Goal: Task Accomplishment & Management: Manage account settings

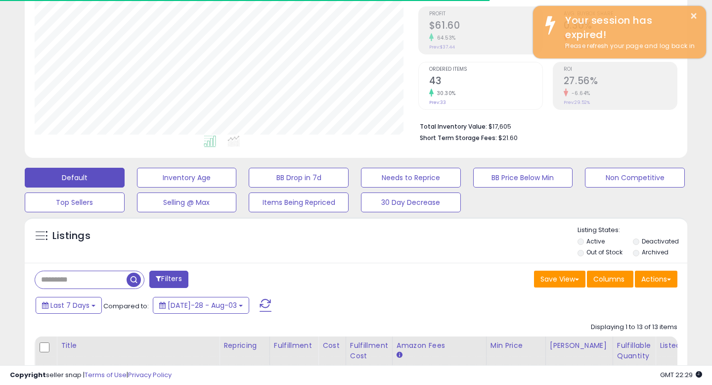
scroll to position [288, 0]
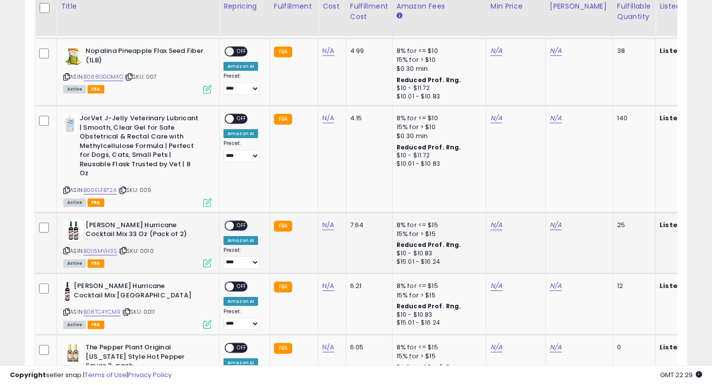
scroll to position [907, 0]
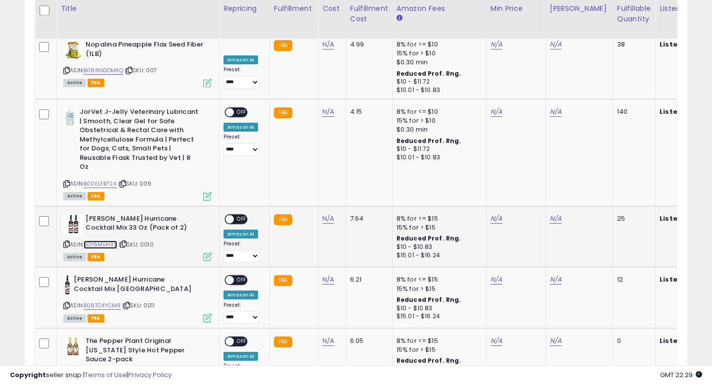
click at [99, 240] on link "B01I5MVH3S" at bounding box center [101, 244] width 34 height 8
click at [240, 215] on span "OFF" at bounding box center [242, 219] width 16 height 8
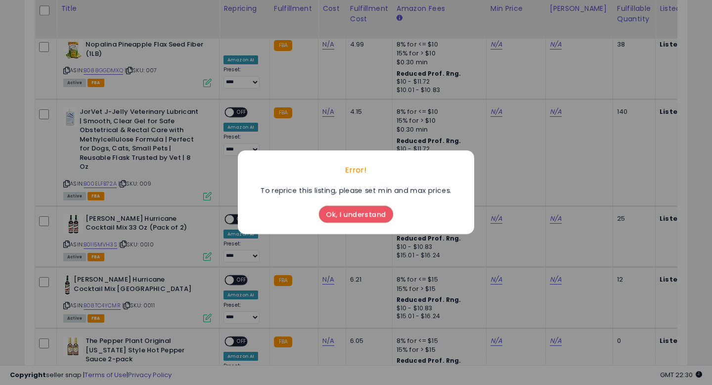
click at [363, 218] on button "Ok, I understand" at bounding box center [356, 214] width 74 height 17
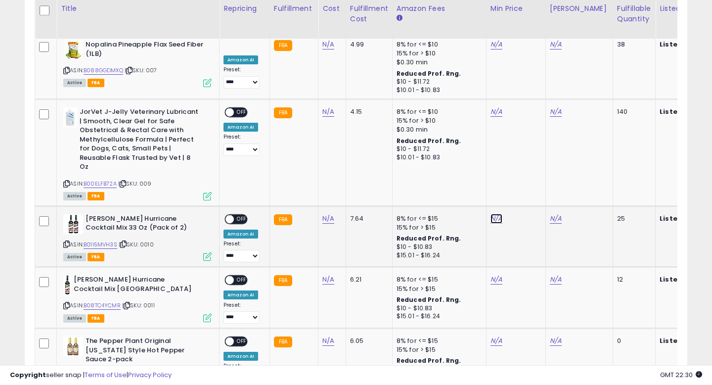
click at [491, 49] on link "N/A" at bounding box center [496, 45] width 12 height 10
type input "****"
click at [532, 168] on button "submit" at bounding box center [523, 166] width 17 height 15
click at [237, 215] on span "OFF" at bounding box center [242, 219] width 16 height 8
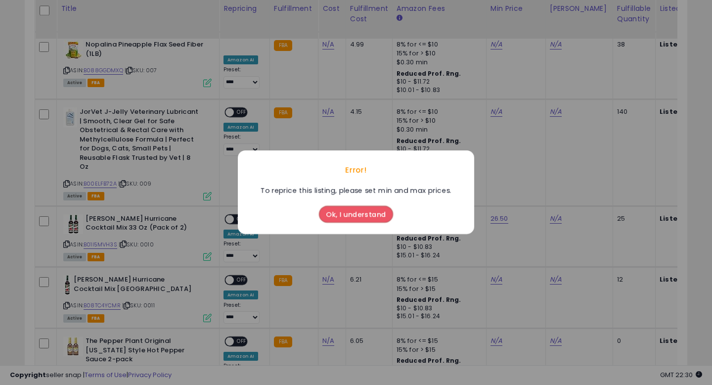
click at [358, 218] on button "Ok, I understand" at bounding box center [356, 214] width 74 height 17
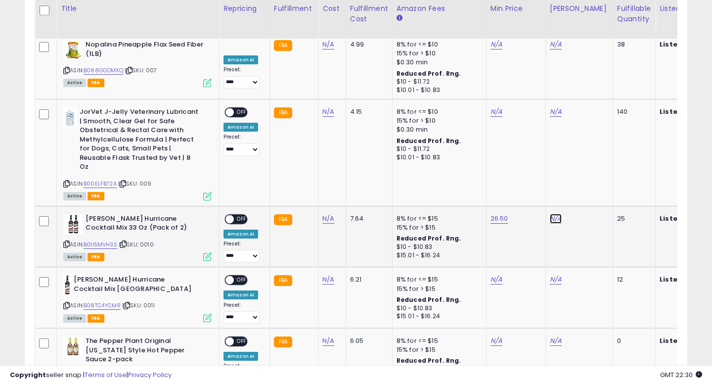
click at [557, 49] on link "N/A" at bounding box center [556, 45] width 12 height 10
type input "**"
click button "submit" at bounding box center [582, 166] width 17 height 15
click at [108, 301] on link "B08TC4YCMR" at bounding box center [102, 305] width 37 height 8
click at [493, 49] on link "N/A" at bounding box center [496, 45] width 12 height 10
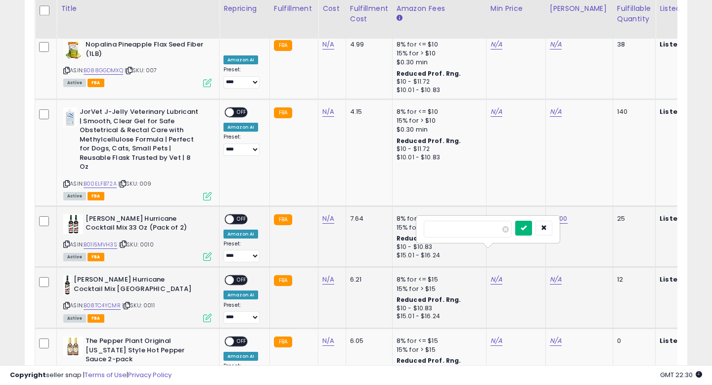
type input "**"
click at [529, 232] on button "submit" at bounding box center [523, 227] width 17 height 15
click at [552, 49] on link "N/A" at bounding box center [556, 45] width 12 height 10
type input "**"
click at [589, 234] on button "submit" at bounding box center [582, 227] width 17 height 15
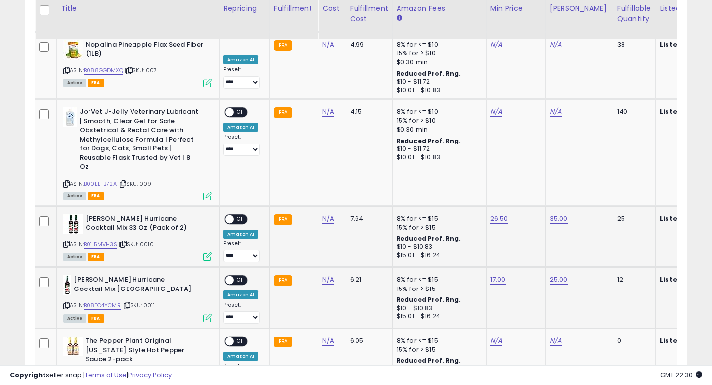
click at [237, 276] on span "OFF" at bounding box center [242, 280] width 16 height 8
click at [234, 215] on div "ON OFF" at bounding box center [225, 219] width 23 height 8
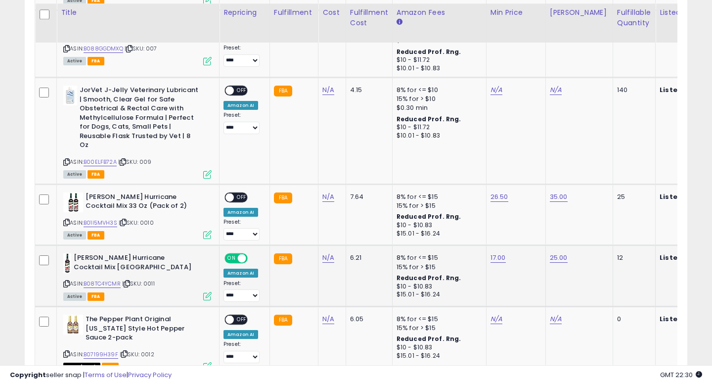
scroll to position [932, 0]
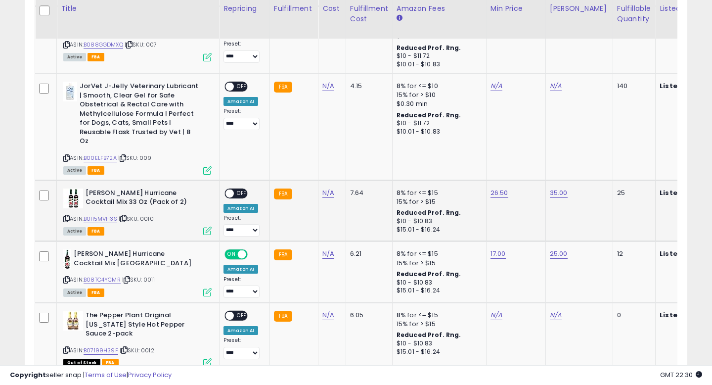
click at [239, 189] on span "OFF" at bounding box center [242, 193] width 16 height 8
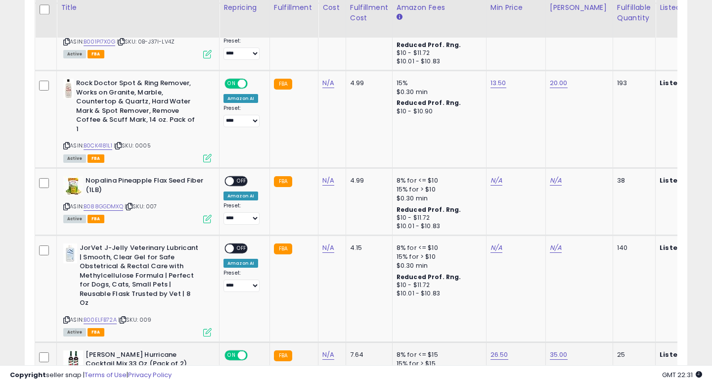
scroll to position [770, 0]
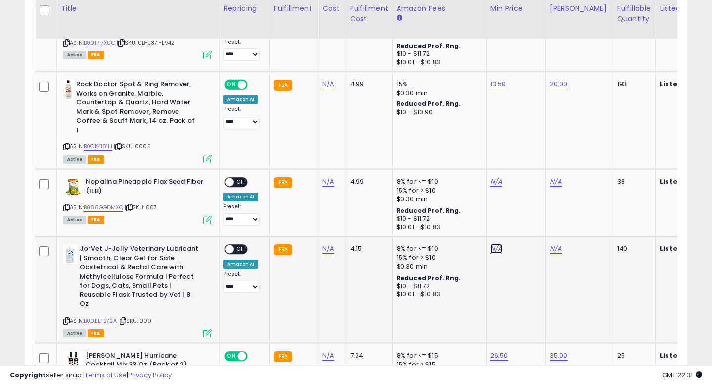
click at [490, 186] on link "N/A" at bounding box center [496, 181] width 12 height 10
type input "****"
click at [532, 211] on button "submit" at bounding box center [523, 206] width 17 height 15
click at [242, 245] on span "OFF" at bounding box center [242, 249] width 16 height 8
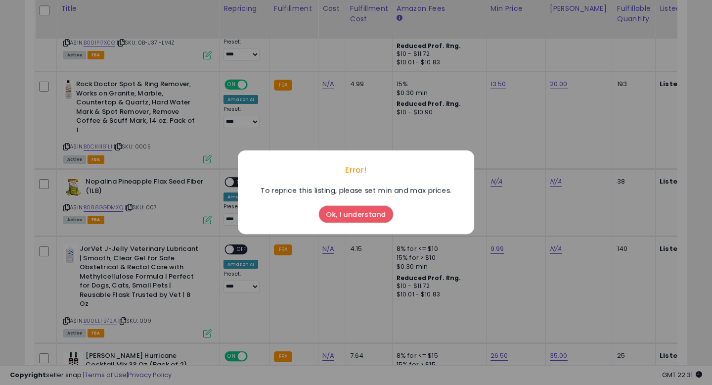
click at [347, 218] on button "Ok, I understand" at bounding box center [356, 214] width 74 height 17
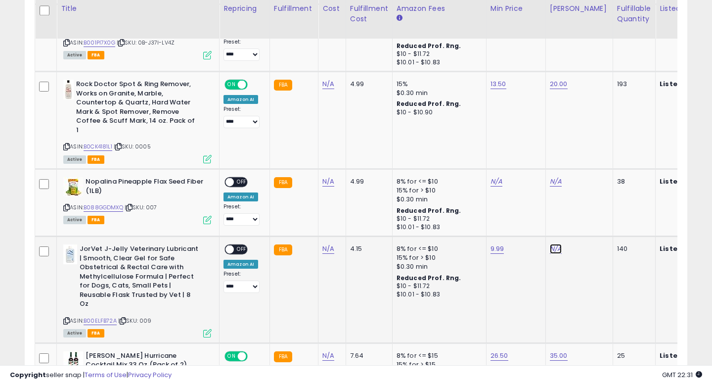
click at [552, 186] on link "N/A" at bounding box center [556, 181] width 12 height 10
type input "**"
click button "submit" at bounding box center [582, 206] width 17 height 15
click at [233, 244] on div "**********" at bounding box center [242, 268] width 39 height 48
click at [241, 245] on span "OFF" at bounding box center [242, 249] width 16 height 8
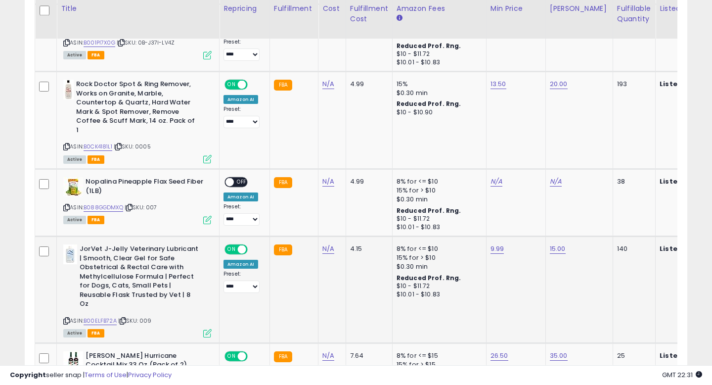
click at [241, 245] on div "ON OFF" at bounding box center [236, 249] width 23 height 8
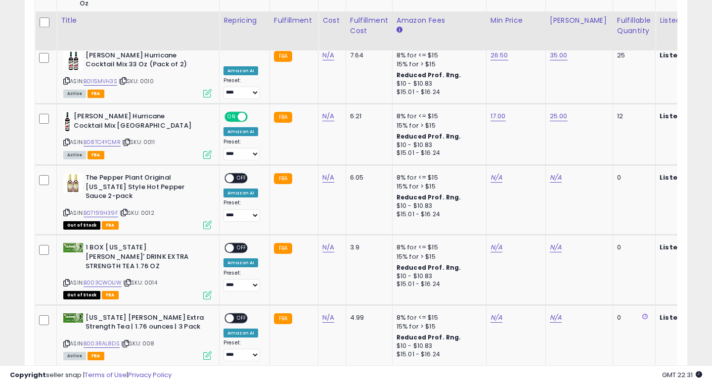
scroll to position [1145, 0]
